Goal: Task Accomplishment & Management: Use online tool/utility

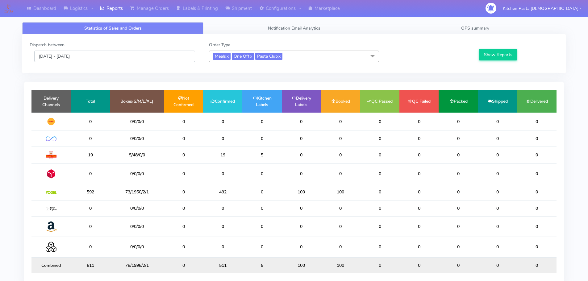
click at [125, 53] on input "[DATE] - [DATE]" at bounding box center [114, 56] width 161 height 11
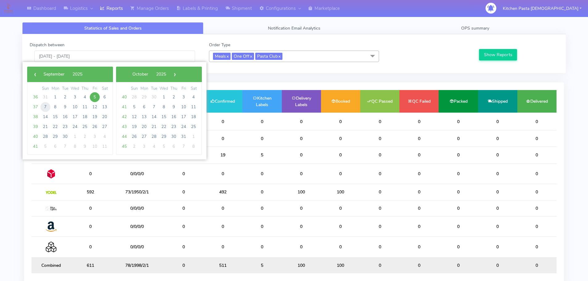
click at [44, 107] on span "7" at bounding box center [45, 107] width 10 height 10
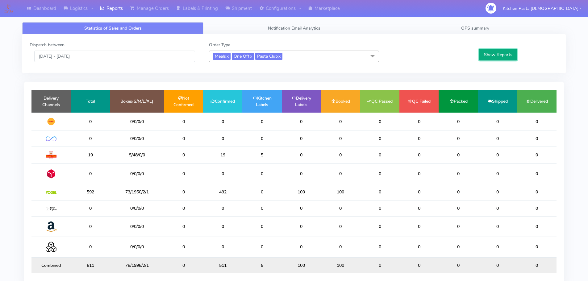
click at [495, 54] on button "Show Reports" at bounding box center [498, 54] width 38 height 11
click at [106, 59] on input "[DATE] - [DATE]" at bounding box center [114, 56] width 161 height 11
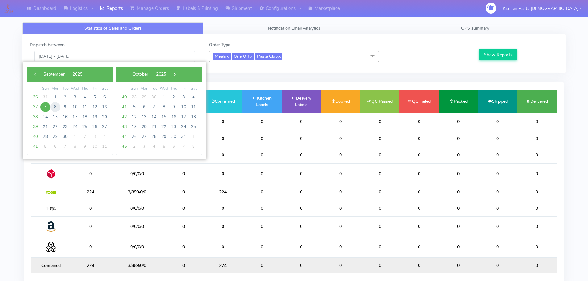
click at [58, 108] on span "8" at bounding box center [55, 107] width 10 height 10
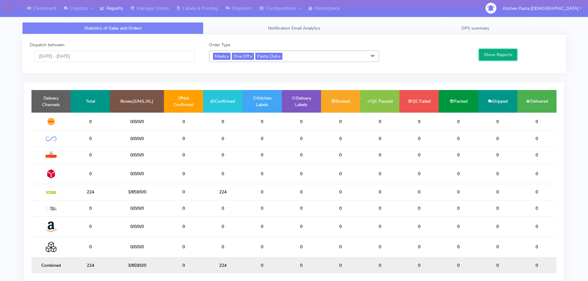
click at [501, 52] on button "Show Reports" at bounding box center [498, 54] width 38 height 11
click at [105, 53] on input "[DATE] - [DATE]" at bounding box center [114, 56] width 161 height 11
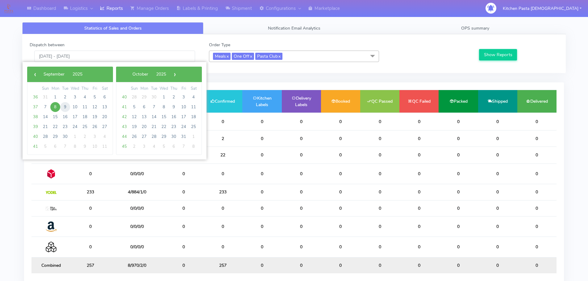
click at [67, 105] on span "9" at bounding box center [65, 107] width 10 height 10
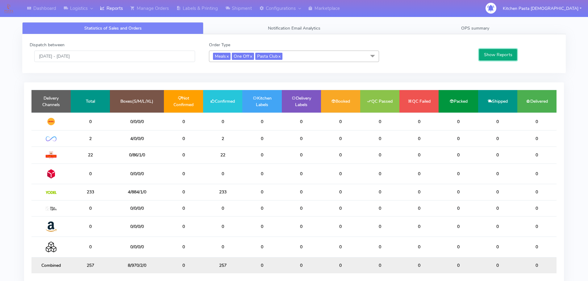
click at [486, 55] on button "Show Reports" at bounding box center [498, 54] width 38 height 11
click at [142, 59] on input "[DATE] - [DATE]" at bounding box center [114, 56] width 161 height 11
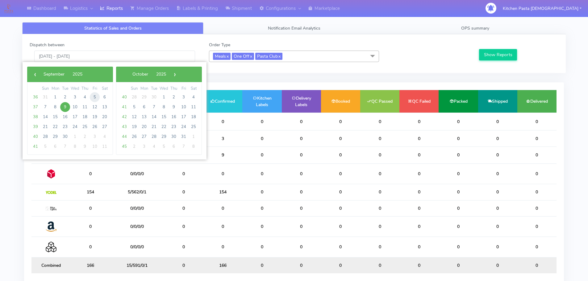
click at [97, 93] on span "5" at bounding box center [95, 97] width 10 height 10
type input "[DATE] - [DATE]"
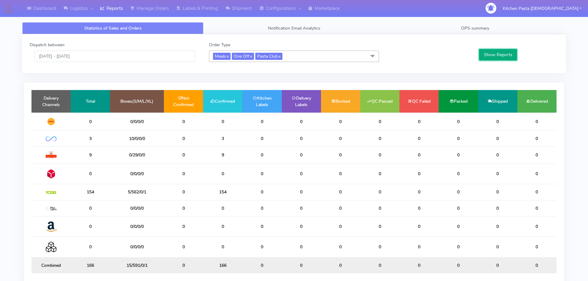
click at [502, 54] on button "Show Reports" at bounding box center [498, 54] width 38 height 11
click at [479, 22] on link "OPS summary" at bounding box center [475, 28] width 181 height 12
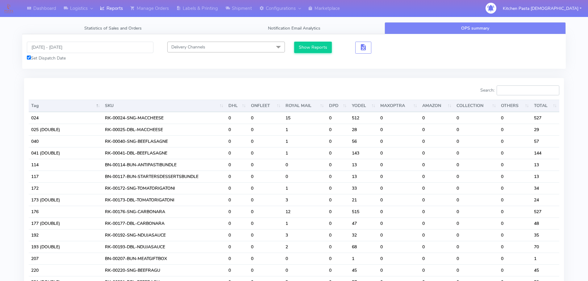
click at [515, 92] on input "Search:" at bounding box center [528, 91] width 63 height 10
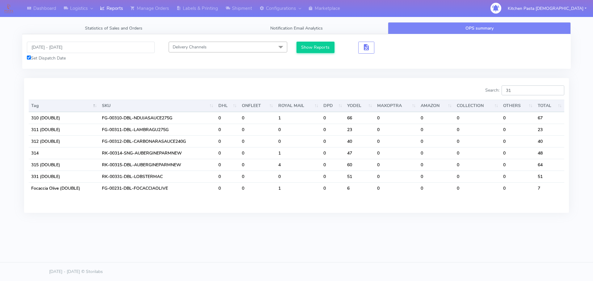
type input "312"
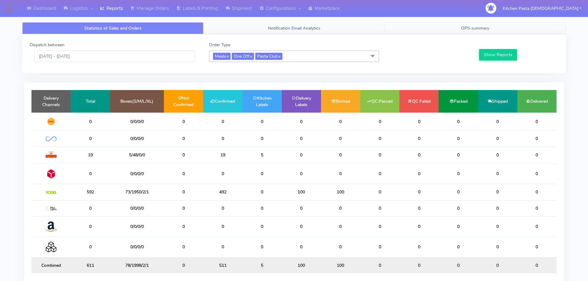
click at [461, 23] on link "OPS summary" at bounding box center [475, 28] width 181 height 12
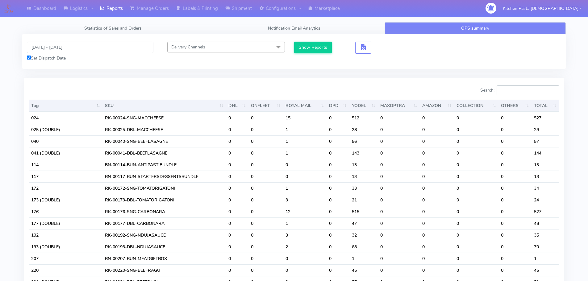
click at [530, 95] on input "Search:" at bounding box center [528, 91] width 63 height 10
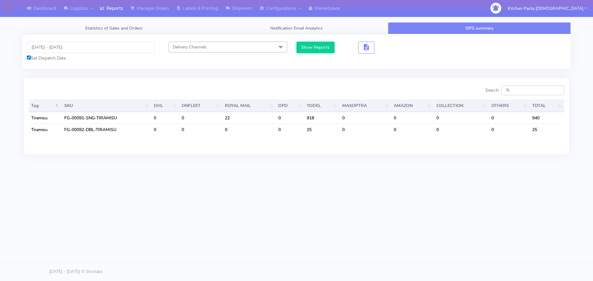
type input "T"
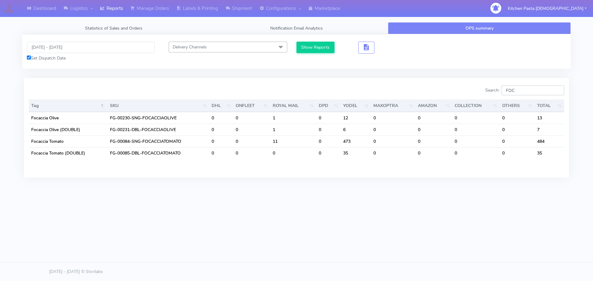
type input "FOC"
click at [367, 50] on span "button" at bounding box center [365, 49] width 7 height 6
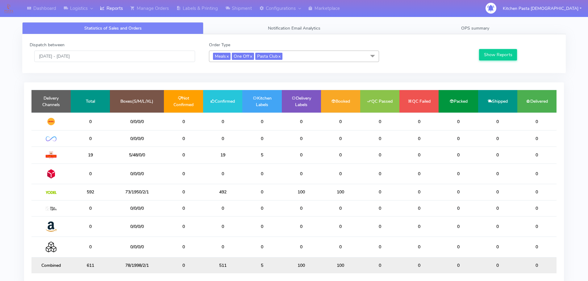
click at [426, 20] on div "Statistics of Sales and Orders Notification Email Analytics OPS summary Dispatc…" at bounding box center [294, 158] width 553 height 279
click at [429, 38] on div "Dispatch between [DATE] - [DATE] Order Type Meals x One Off x Pasta Club x Sele…" at bounding box center [294, 53] width 544 height 39
click at [428, 31] on link "OPS summary" at bounding box center [475, 28] width 181 height 12
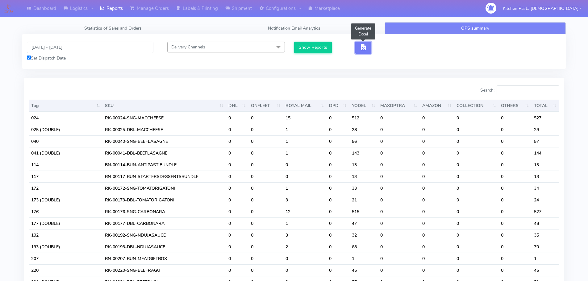
click at [357, 47] on button "button" at bounding box center [363, 48] width 16 height 12
click at [363, 48] on span "button" at bounding box center [363, 49] width 7 height 6
click at [379, 45] on button "button" at bounding box center [386, 48] width 16 height 12
click at [383, 48] on span "button" at bounding box center [385, 49] width 7 height 6
click at [512, 90] on input "Search:" at bounding box center [528, 91] width 63 height 10
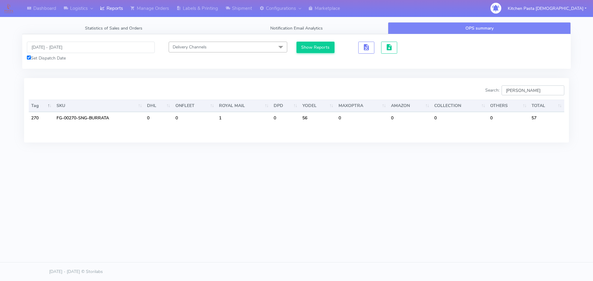
type input "BURR"
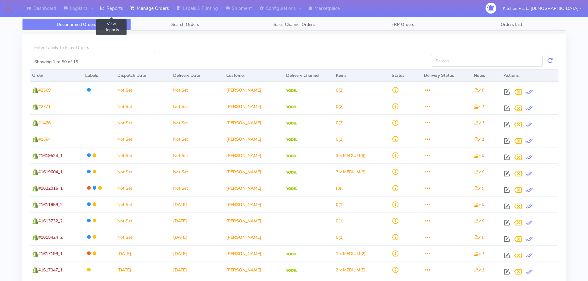
click at [112, 7] on link "Reports" at bounding box center [111, 8] width 30 height 17
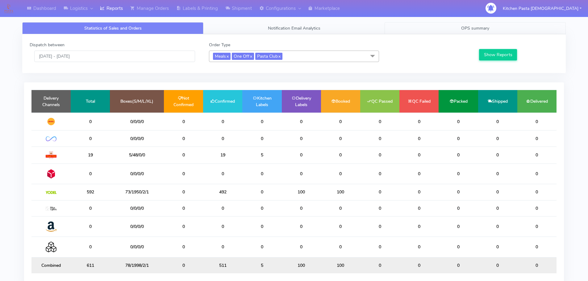
click at [451, 27] on link "OPS summary" at bounding box center [475, 28] width 181 height 12
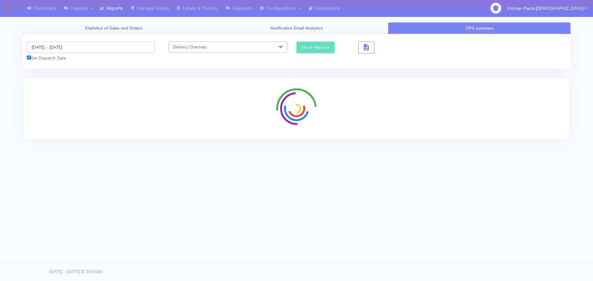
click at [61, 49] on input "[DATE] - [DATE]" at bounding box center [91, 47] width 128 height 11
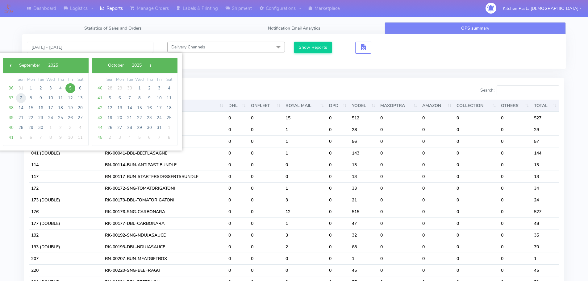
click at [20, 98] on span "7" at bounding box center [21, 98] width 10 height 10
type input "[DATE] - [DATE]"
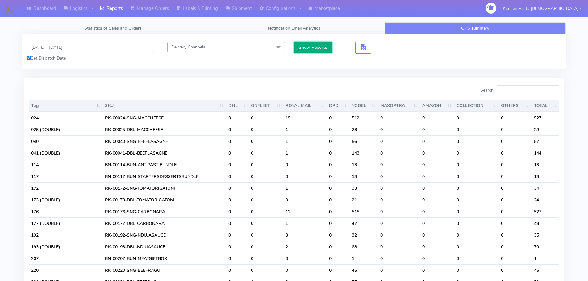
click at [308, 45] on button "Show Reports" at bounding box center [313, 47] width 38 height 11
click at [86, 25] on span "Statistics of Sales and Orders" at bounding box center [112, 28] width 57 height 6
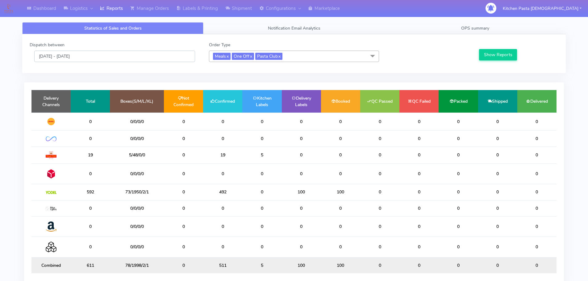
click at [72, 59] on input "[DATE] - [DATE]" at bounding box center [114, 56] width 161 height 11
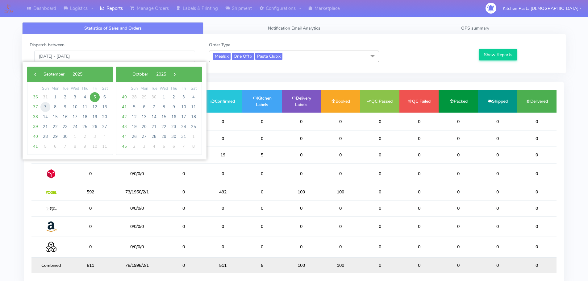
click at [46, 105] on span "7" at bounding box center [45, 107] width 10 height 10
type input "[DATE] - [DATE]"
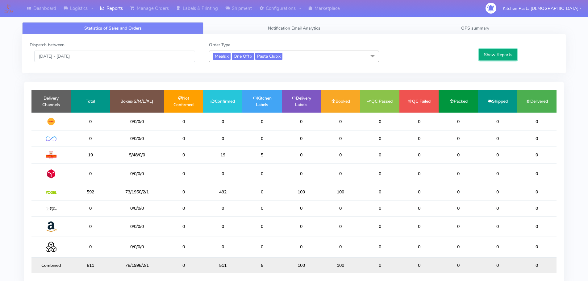
click at [494, 52] on button "Show Reports" at bounding box center [498, 54] width 38 height 11
click at [493, 52] on button "Show Reports" at bounding box center [498, 54] width 38 height 11
click at [477, 28] on span "OPS summary" at bounding box center [475, 28] width 28 height 6
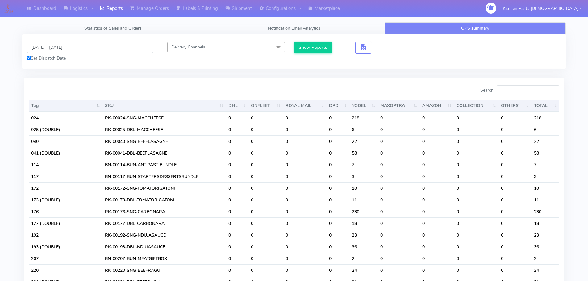
drag, startPoint x: 49, startPoint y: 48, endPoint x: 52, endPoint y: 47, distance: 3.5
click at [51, 47] on input "[DATE] - [DATE]" at bounding box center [90, 47] width 127 height 11
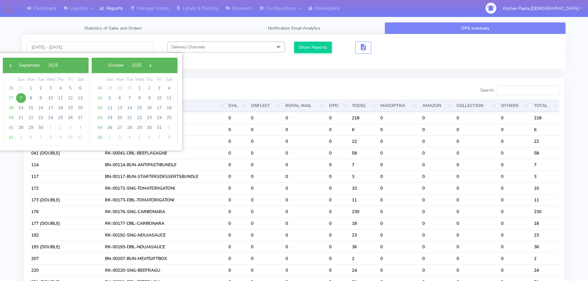
click at [22, 101] on span "7" at bounding box center [21, 98] width 10 height 10
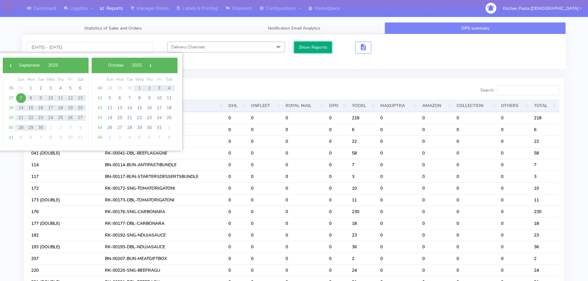
click at [310, 46] on button "Show Reports" at bounding box center [313, 47] width 38 height 11
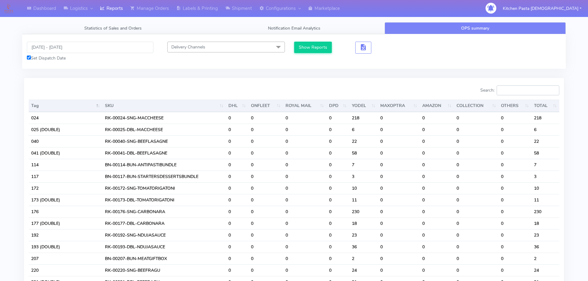
click at [529, 92] on input "Search:" at bounding box center [528, 91] width 63 height 10
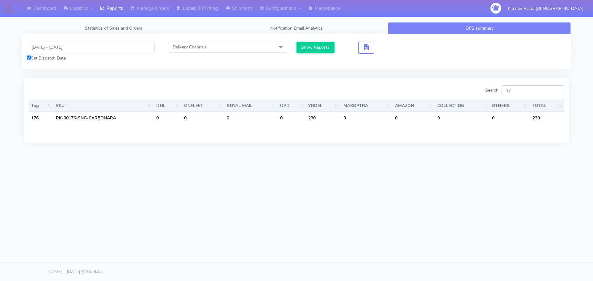
type input "1"
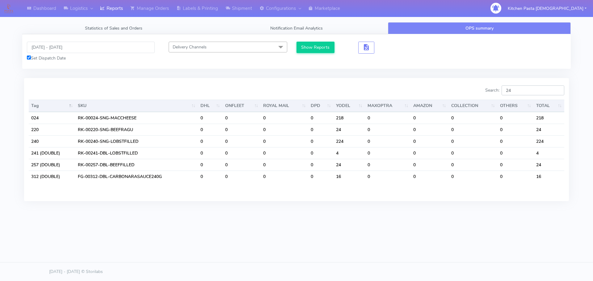
type input "2"
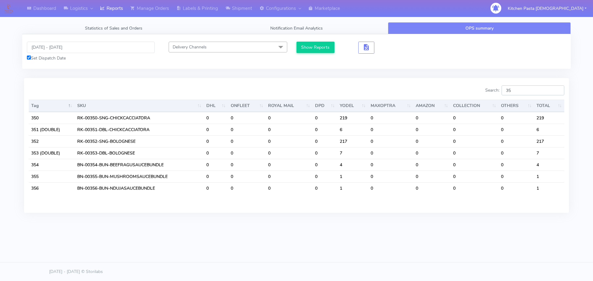
type input "3"
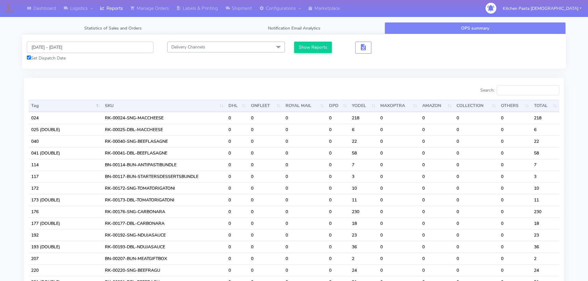
click at [58, 50] on input "[DATE] - [DATE]" at bounding box center [90, 47] width 127 height 11
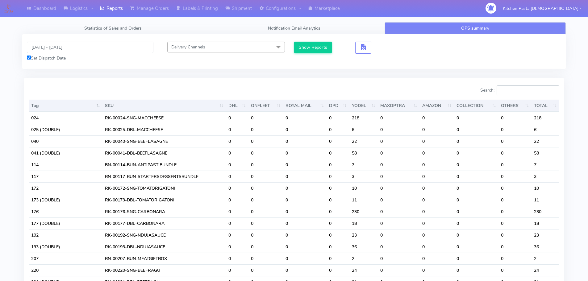
click at [523, 92] on input "Search:" at bounding box center [528, 91] width 63 height 10
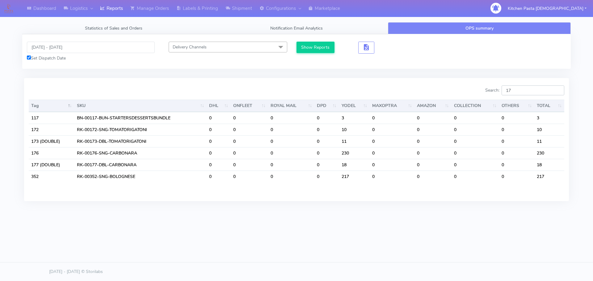
type input "1"
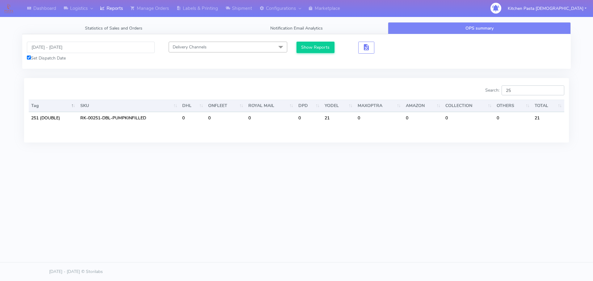
type input "2"
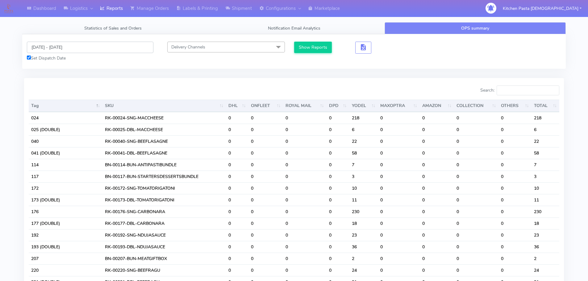
click at [65, 45] on input "[DATE] - [DATE]" at bounding box center [90, 47] width 127 height 11
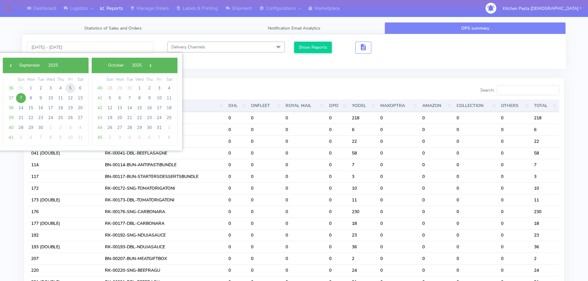
click at [71, 88] on span "5" at bounding box center [70, 88] width 10 height 10
type input "[DATE] - [DATE]"
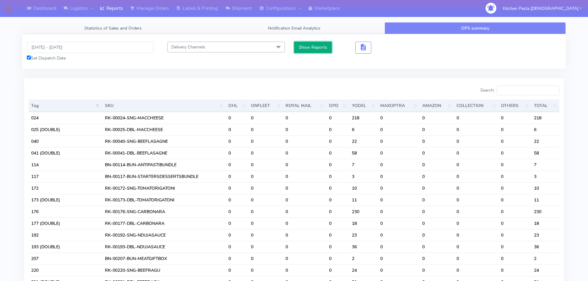
click at [305, 48] on button "Show Reports" at bounding box center [313, 47] width 38 height 11
click at [526, 89] on input "Search:" at bounding box center [528, 91] width 63 height 10
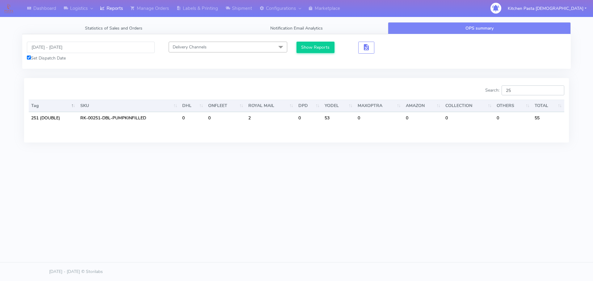
type input "2"
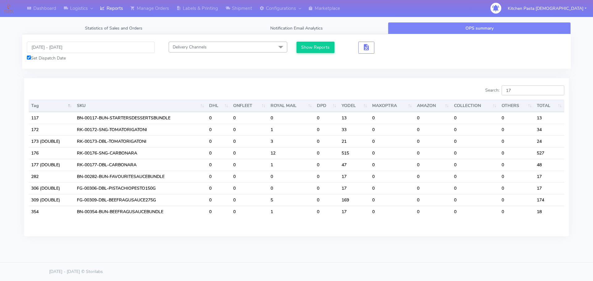
type input "1"
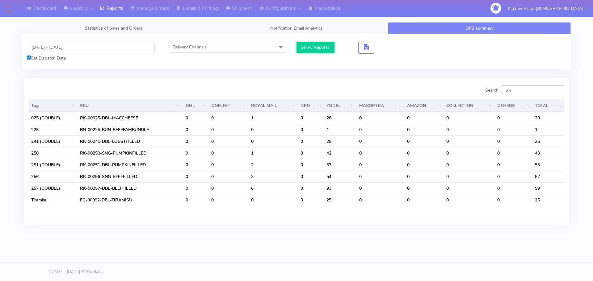
type input "2"
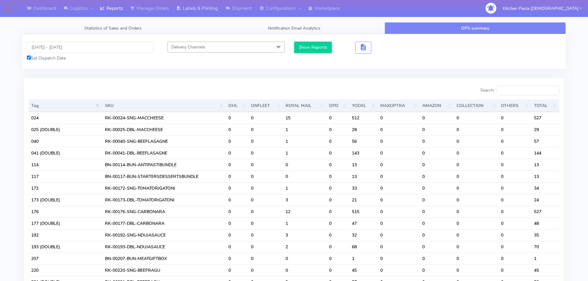
click at [196, 3] on link "Labels & Printing" at bounding box center [197, 8] width 49 height 17
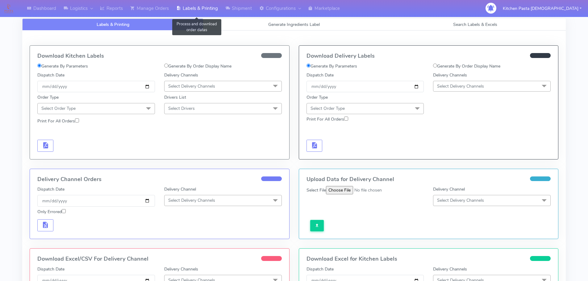
select select
click at [277, 23] on span "Generate Ingredients Label" at bounding box center [294, 25] width 52 height 6
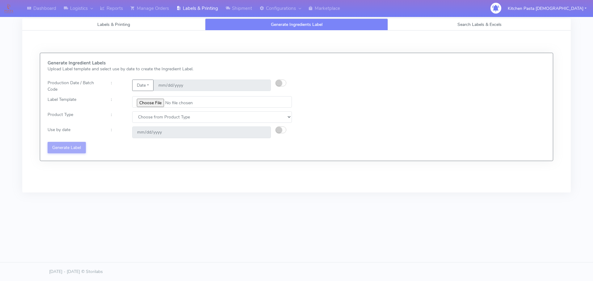
click at [152, 98] on input "file" at bounding box center [212, 101] width 160 height 11
type input "C:\fakepath\Profiteroles V1.jpg"
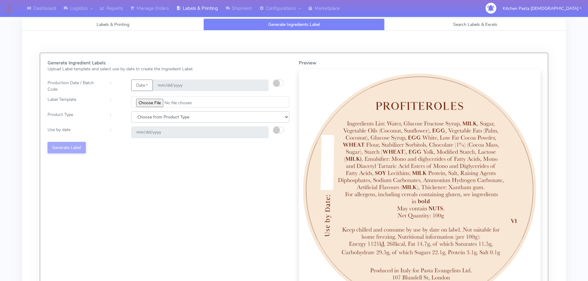
click at [175, 116] on select "Choose from Product Type ECOM ERETAIL CIRCULAR CIRC_DESERTS LASAGNE" at bounding box center [210, 116] width 158 height 11
select select "3"
click at [131, 111] on select "Choose from Product Type ECOM ERETAIL CIRCULAR CIRC_DESERTS LASAGNE" at bounding box center [210, 116] width 158 height 11
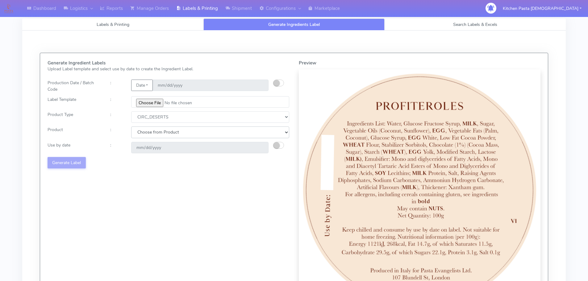
click at [178, 129] on select "Choose from Product CLASSIC_TIRAMISU CREMA_AMARENA PROFITEROLES" at bounding box center [210, 132] width 158 height 11
select select "2"
click at [131, 127] on select "Choose from Product CLASSIC_TIRAMISU CREMA_AMARENA PROFITEROLES" at bounding box center [210, 132] width 158 height 11
type input "2025-09-08"
click at [75, 165] on button "Generate Label" at bounding box center [67, 162] width 38 height 11
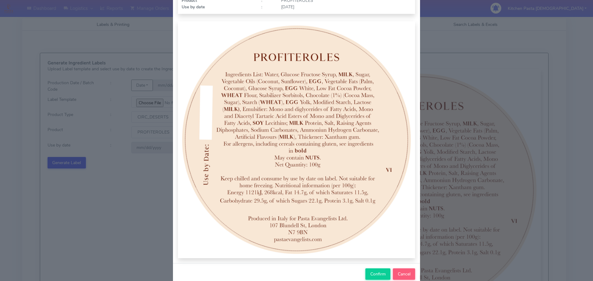
scroll to position [64, 0]
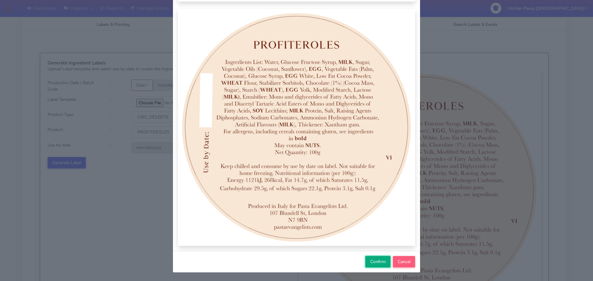
click at [365, 263] on button "Confirm" at bounding box center [377, 261] width 25 height 11
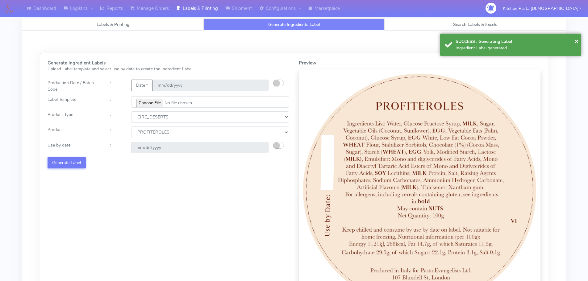
select select
